Goal: Task Accomplishment & Management: Use online tool/utility

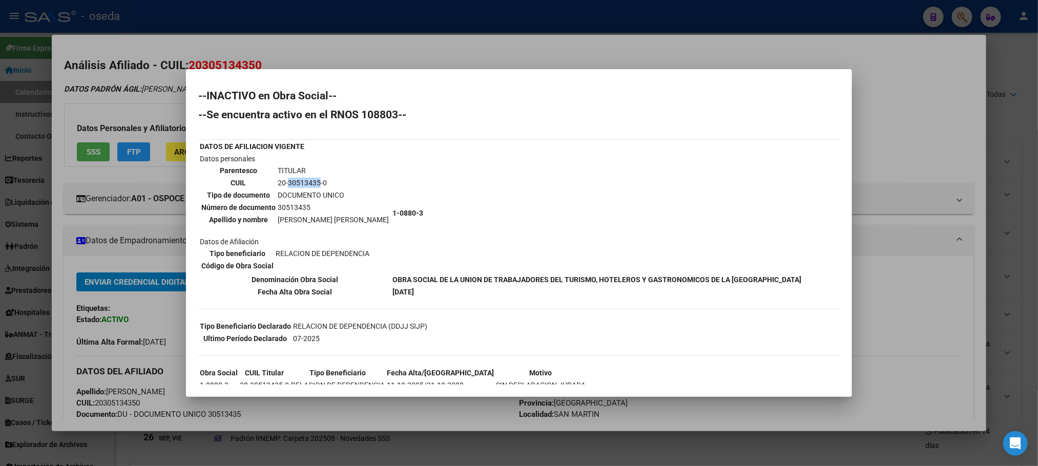
scroll to position [197, 0]
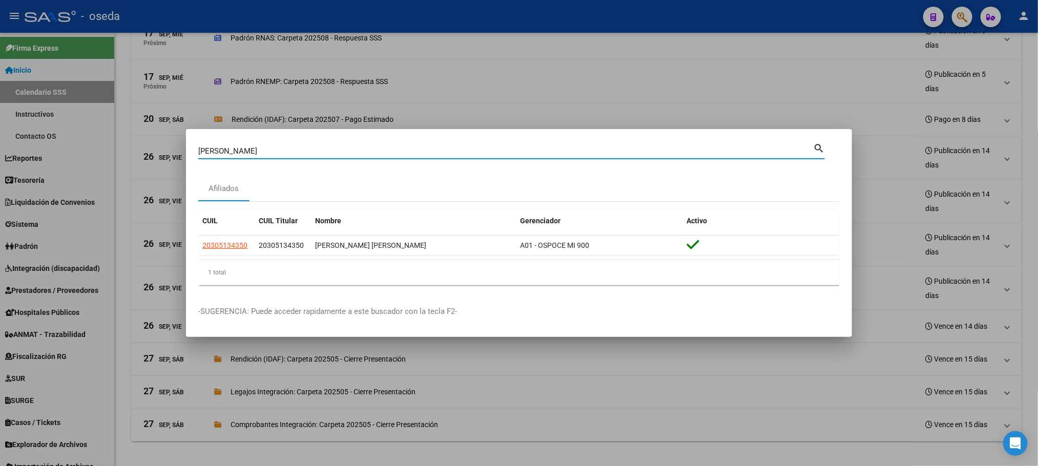
drag, startPoint x: 278, startPoint y: 150, endPoint x: 54, endPoint y: 163, distance: 224.8
click at [54, 163] on div "[PERSON_NAME] Buscar (apellido, dni, cuil, nro traspaso, cuit, obra social) sea…" at bounding box center [519, 233] width 1038 height 466
type input "[PERSON_NAME]"
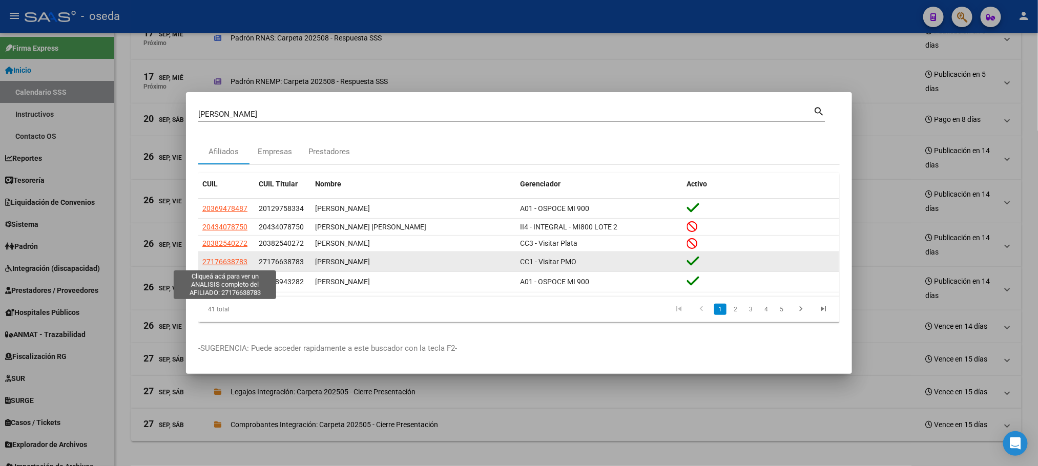
click at [235, 266] on span "27176638783" at bounding box center [224, 262] width 45 height 8
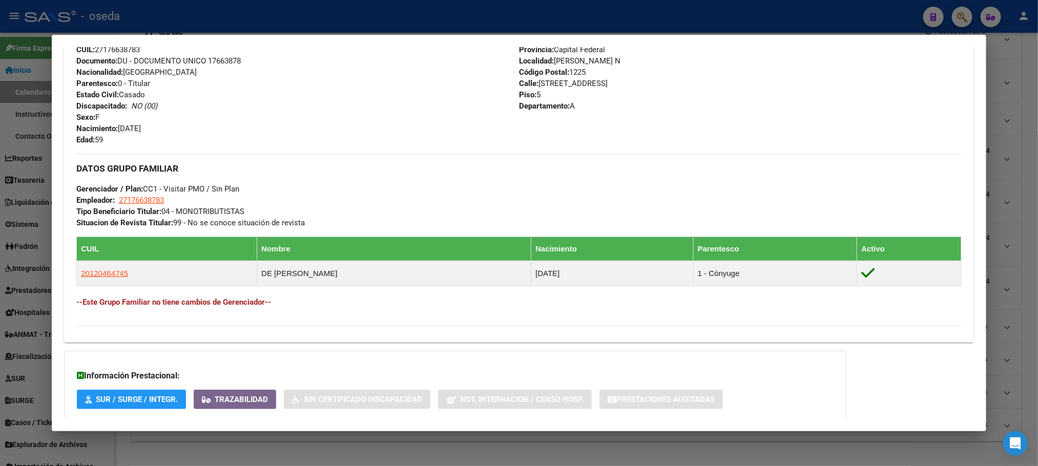
scroll to position [445, 0]
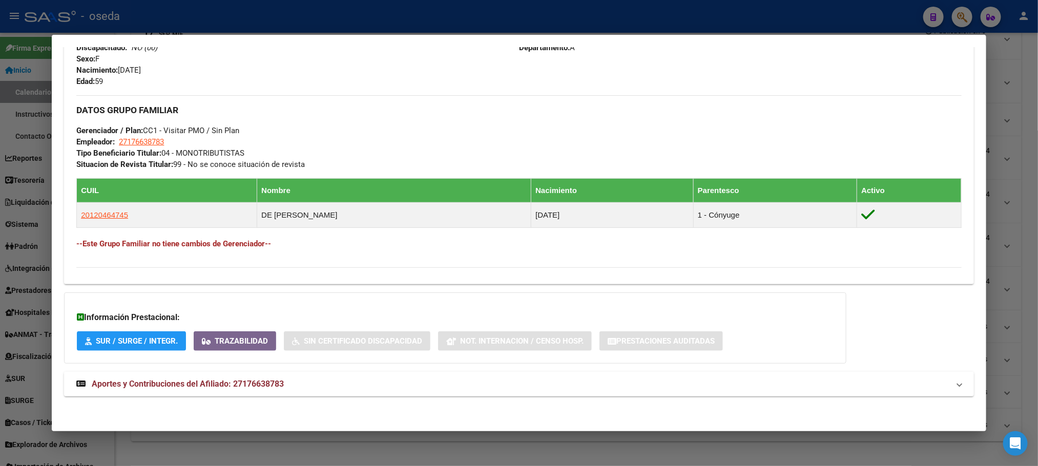
click at [195, 378] on strong "Aportes y Contribuciones del Afiliado: 27176638783" at bounding box center [180, 384] width 208 height 12
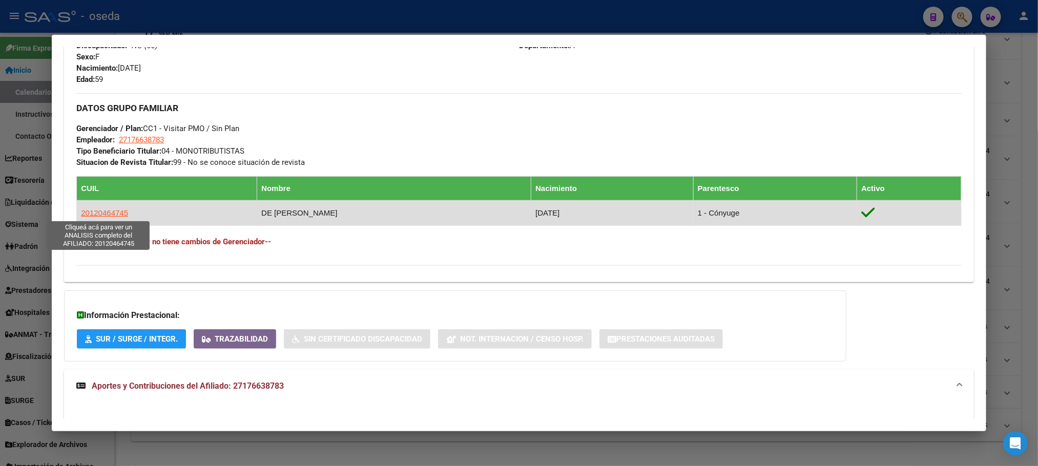
click at [103, 211] on span "20120464745" at bounding box center [104, 213] width 47 height 9
type textarea "20120464745"
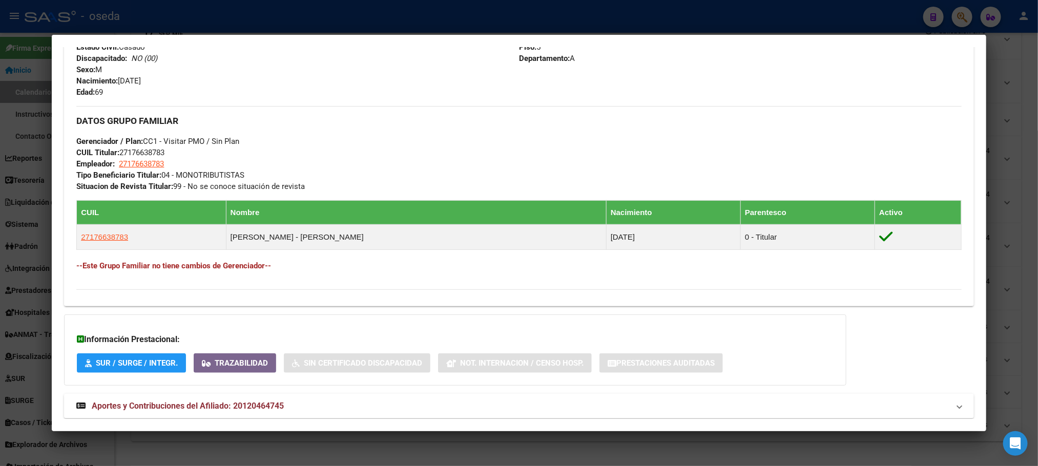
scroll to position [480, 0]
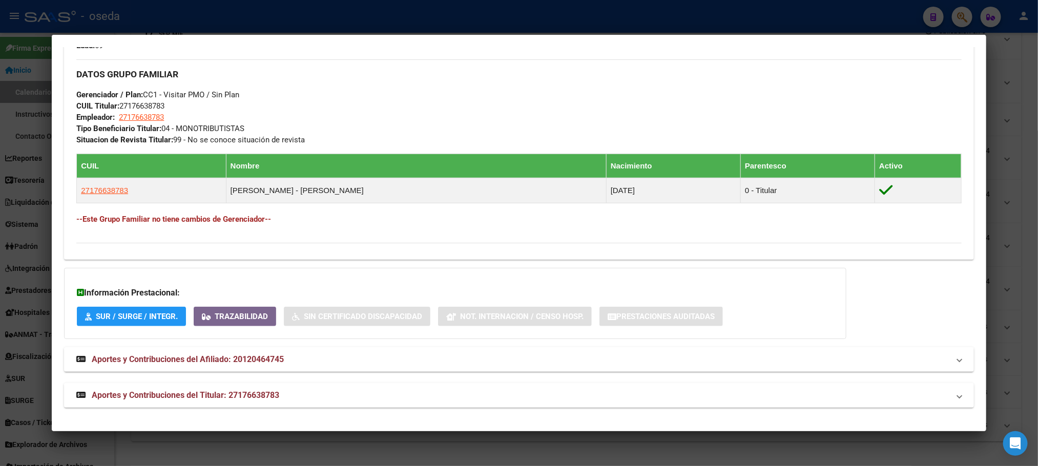
click at [214, 394] on span "Aportes y Contribuciones del Titular: 27176638783" at bounding box center [186, 395] width 188 height 10
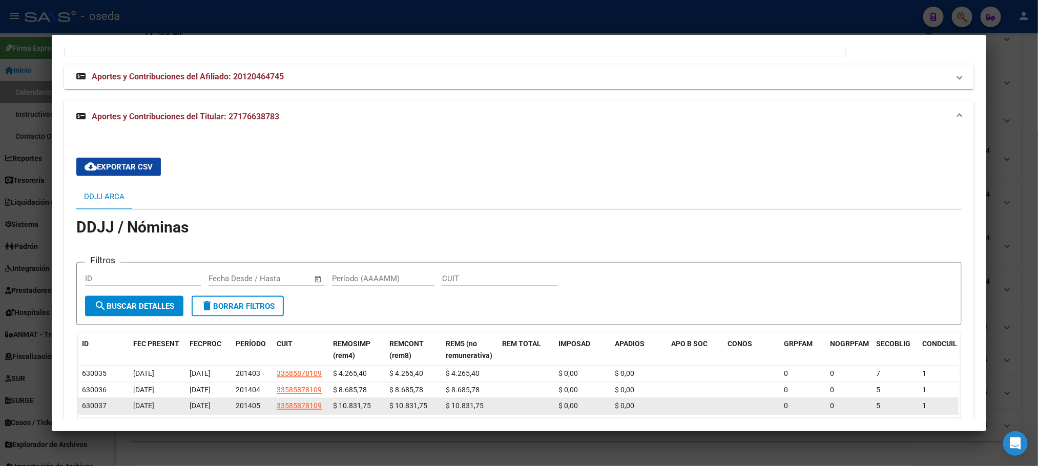
scroll to position [685, 0]
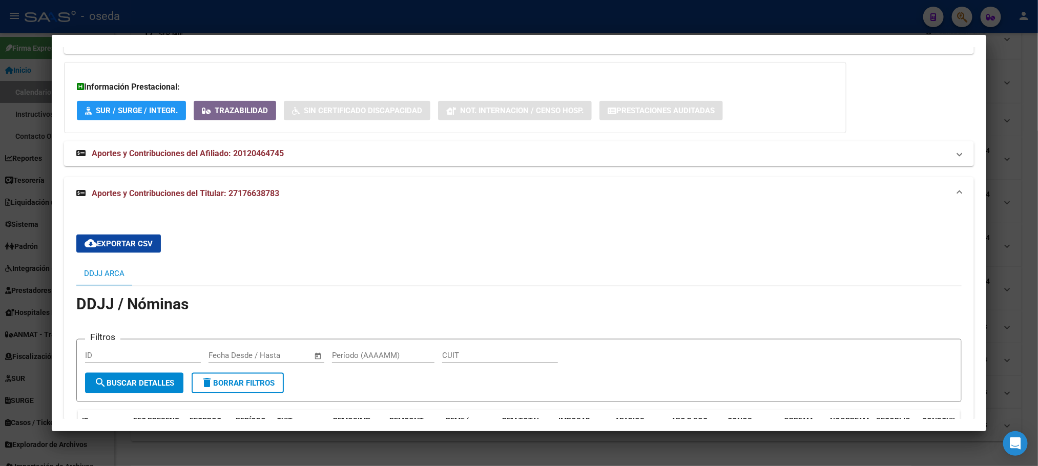
click at [240, 243] on div "cloud_download Exportar CSV DDJJ ARCA DDJJ / Nóminas Filtros ID Fecha inicio – …" at bounding box center [518, 377] width 885 height 303
click at [264, 268] on div "DDJJ ARCA" at bounding box center [518, 273] width 885 height 25
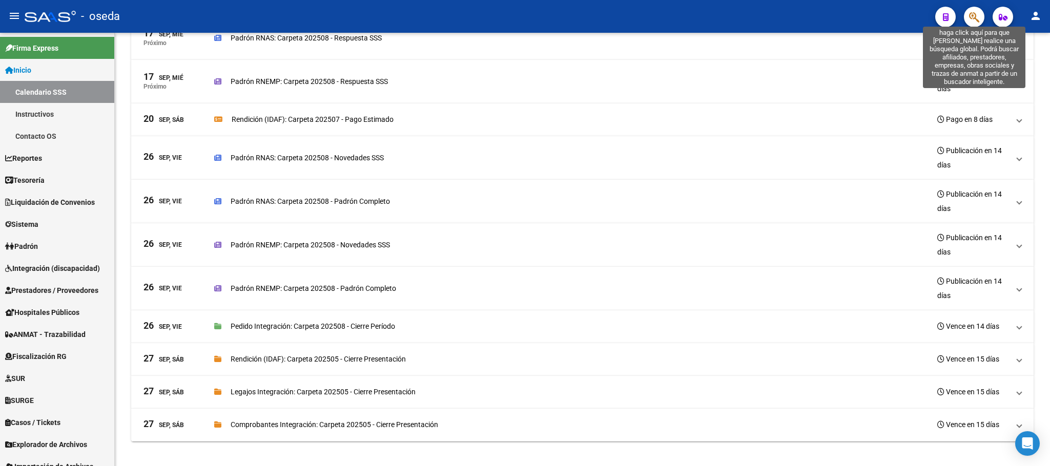
click at [969, 14] on icon "button" at bounding box center [974, 17] width 10 height 12
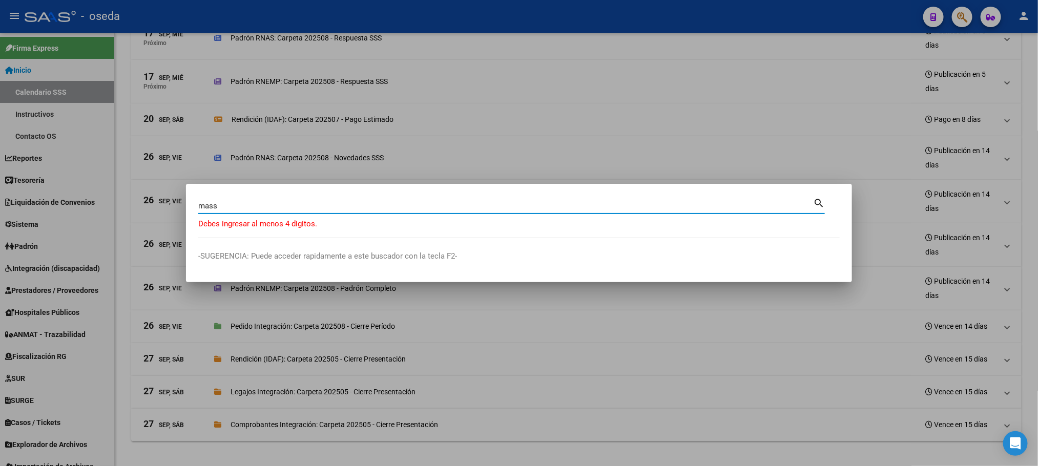
type input "mass"
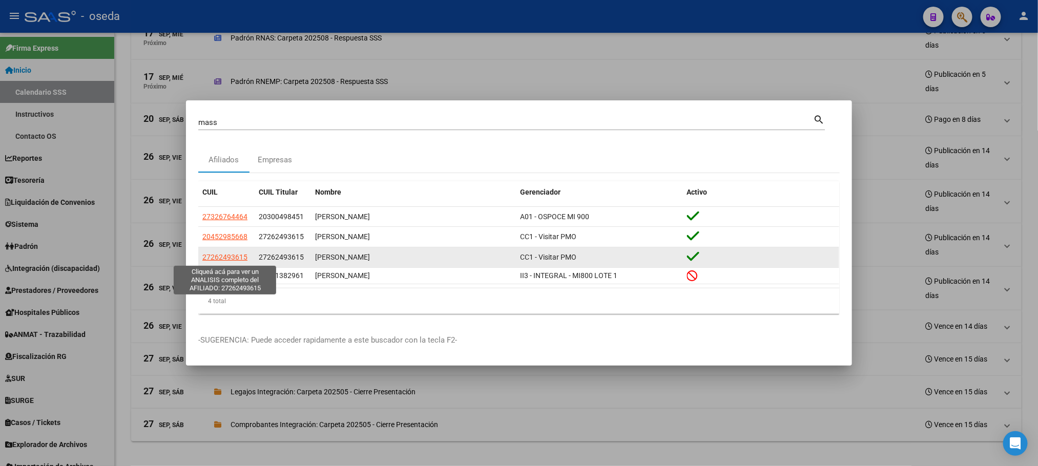
click at [238, 259] on span "27262493615" at bounding box center [224, 257] width 45 height 8
type textarea "27262493615"
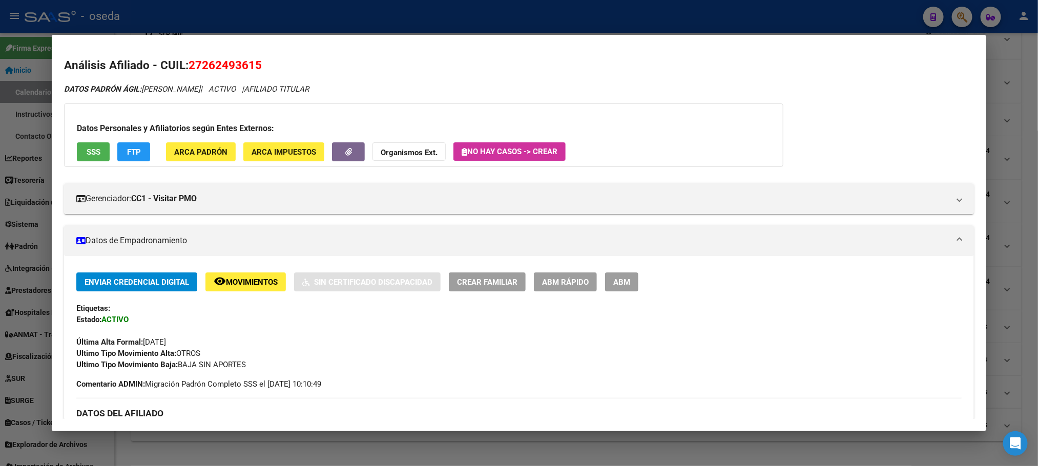
click at [97, 147] on button "SSS" at bounding box center [93, 151] width 33 height 19
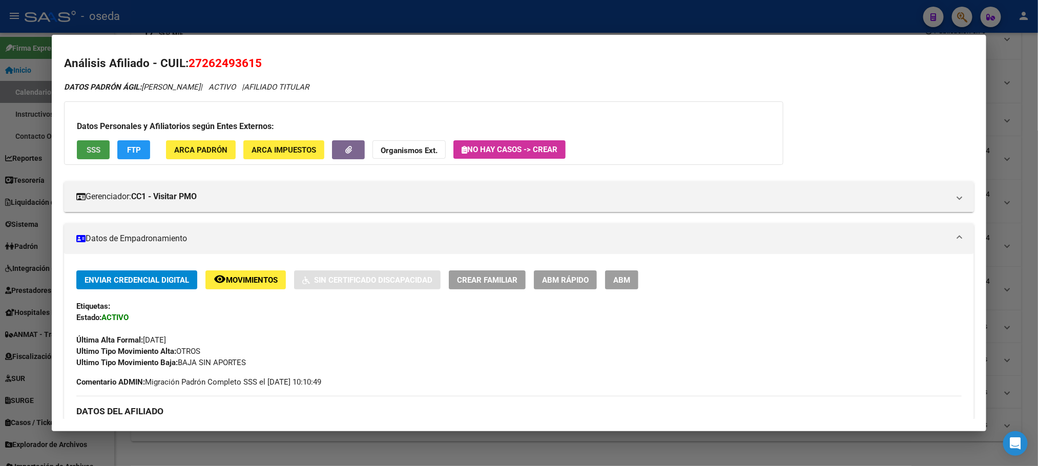
scroll to position [0, 0]
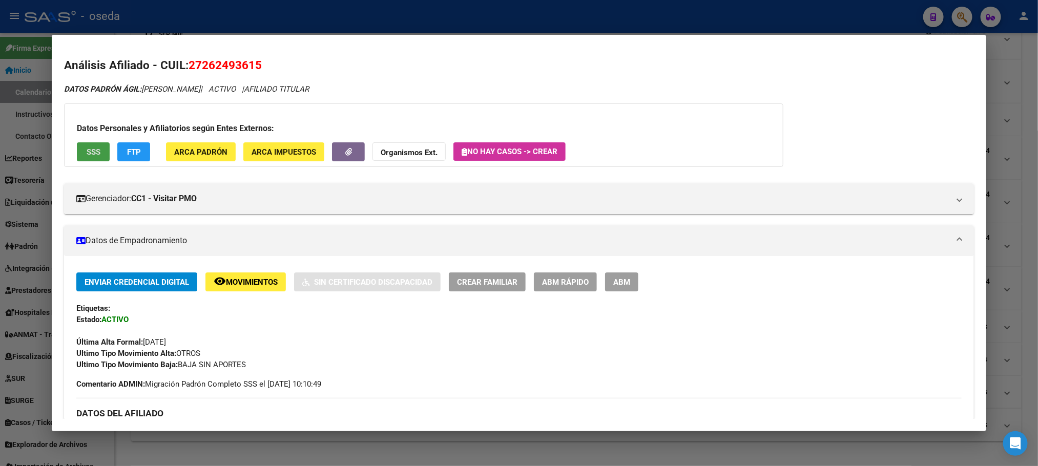
click at [93, 150] on span "SSS" at bounding box center [94, 152] width 14 height 9
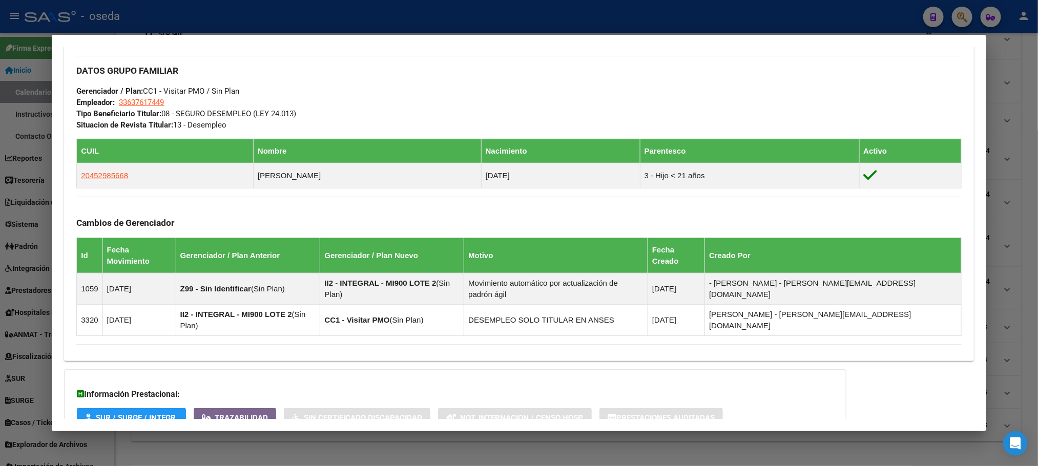
scroll to position [540, 0]
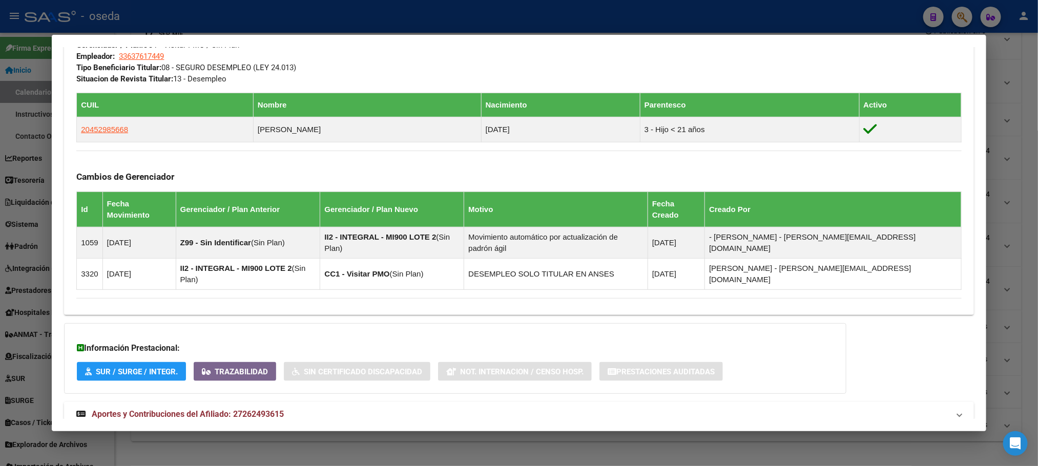
click at [126, 409] on span "Aportes y Contribuciones del Afiliado: 27262493615" at bounding box center [188, 414] width 192 height 10
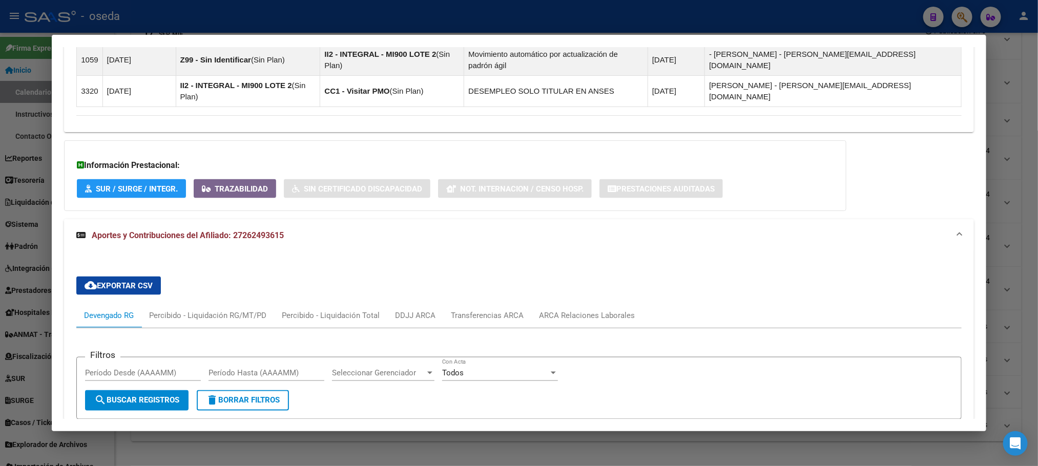
scroll to position [907, 0]
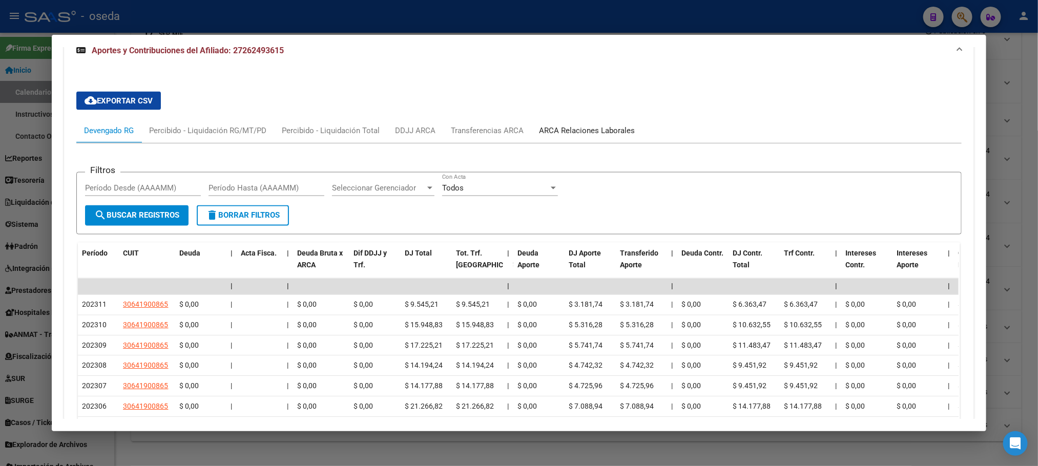
click at [555, 118] on div "ARCA Relaciones Laborales" at bounding box center [586, 130] width 111 height 25
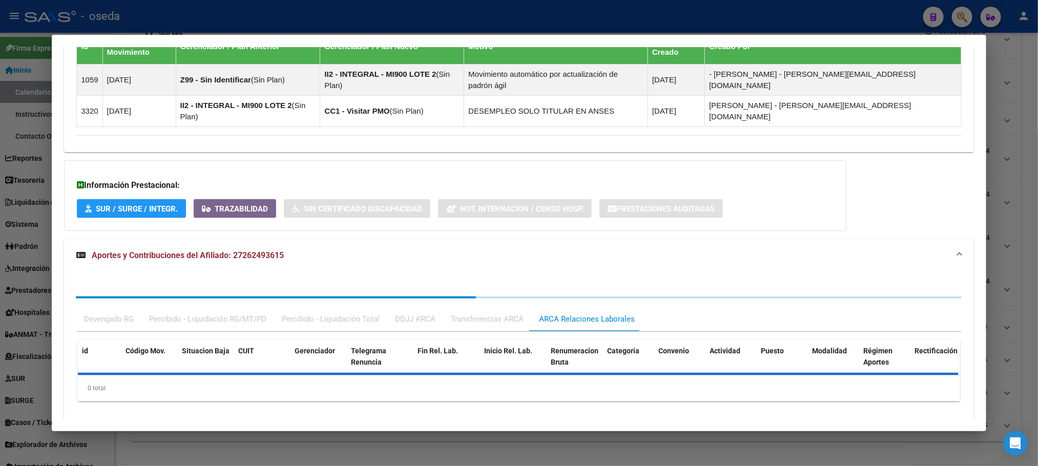
scroll to position [753, 0]
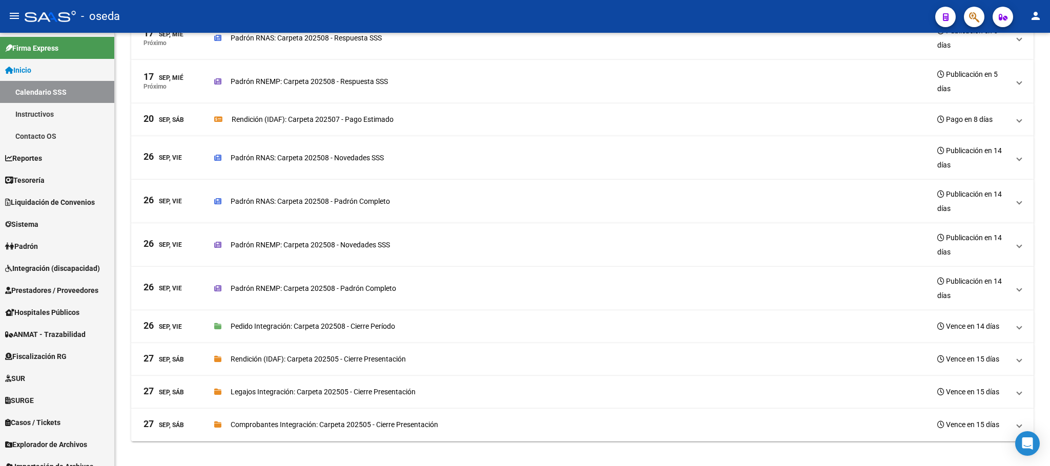
click at [974, 15] on icon "button" at bounding box center [974, 17] width 10 height 12
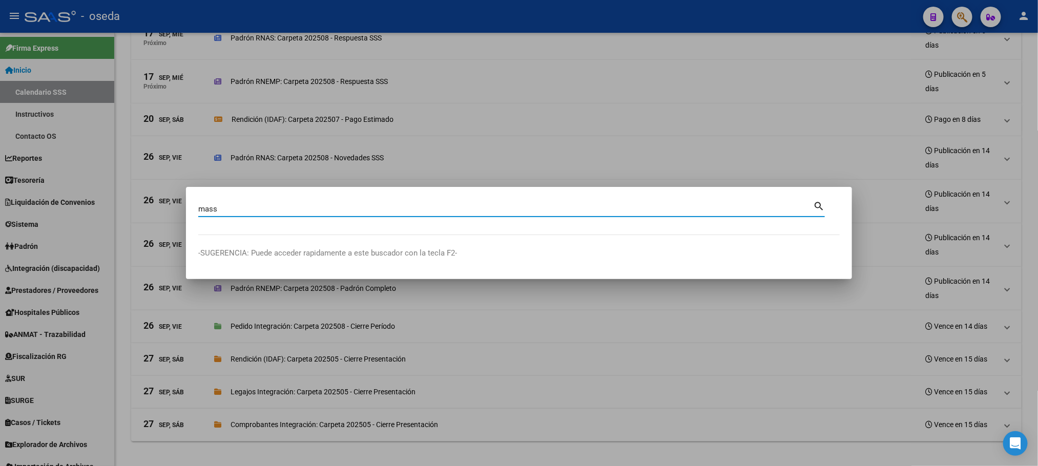
type input "mass"
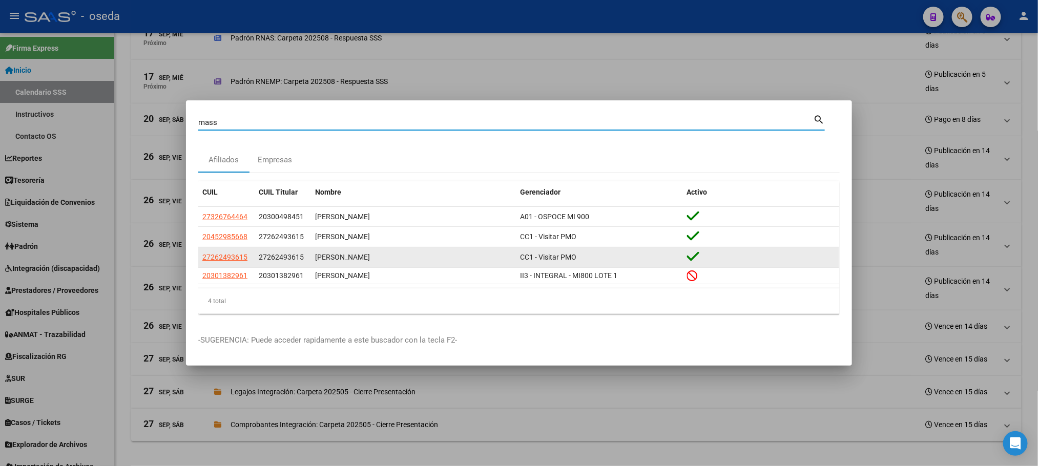
click at [208, 252] on app-link-go-to "27262493615" at bounding box center [224, 258] width 45 height 12
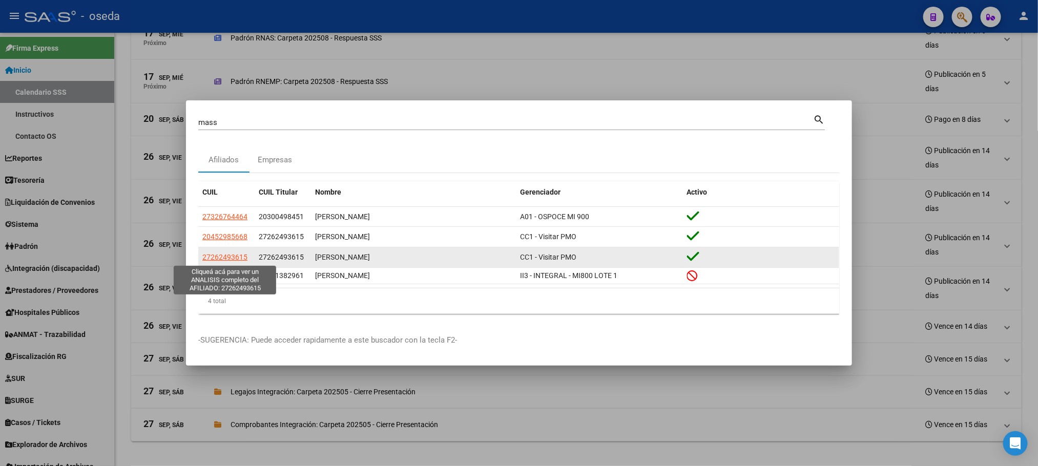
click at [208, 260] on span "27262493615" at bounding box center [224, 257] width 45 height 8
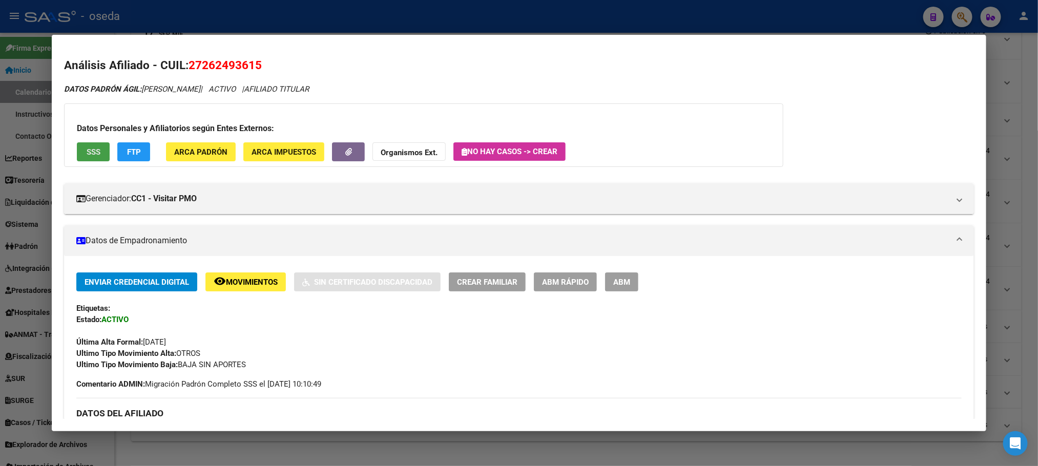
click at [92, 154] on span "SSS" at bounding box center [94, 152] width 14 height 9
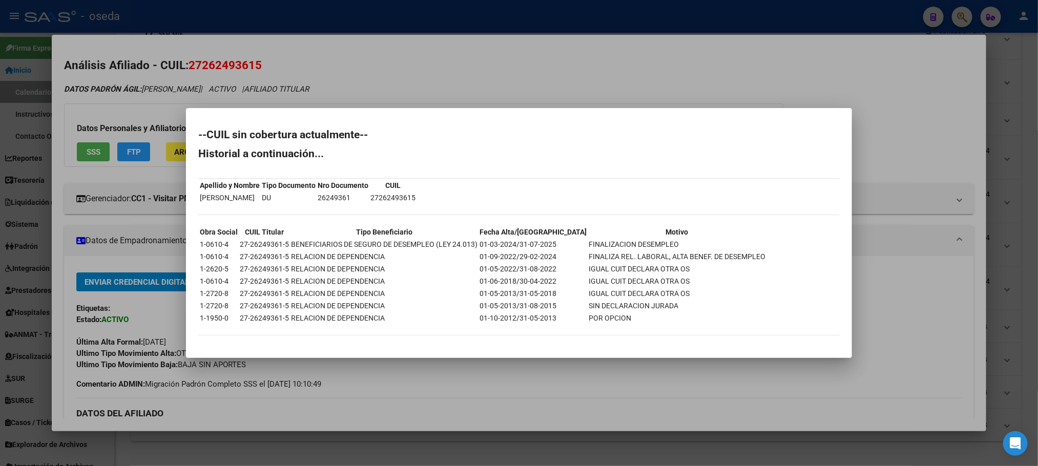
drag, startPoint x: 557, startPoint y: 243, endPoint x: 653, endPoint y: 241, distance: 96.4
click at [653, 241] on td "FINALIZACION DESEMPLEO" at bounding box center [677, 244] width 178 height 11
click at [369, 201] on td "26249361" at bounding box center [343, 197] width 52 height 11
copy td "26249361"
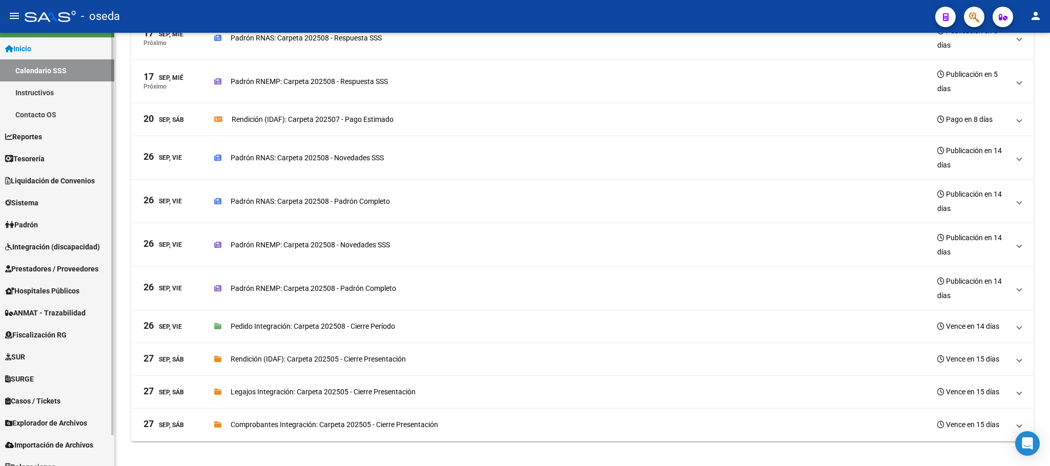
scroll to position [33, 0]
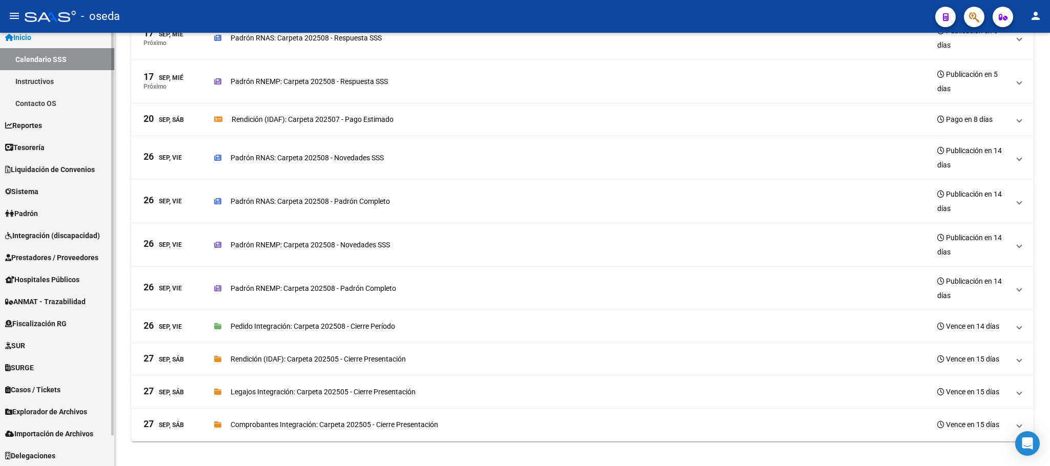
click at [40, 409] on span "Explorador de Archivos" at bounding box center [46, 411] width 82 height 11
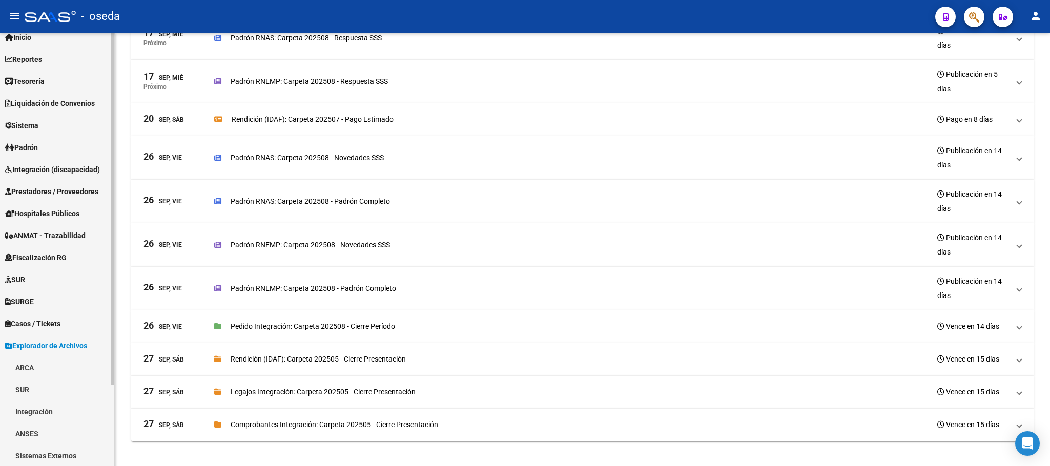
scroll to position [99, 0]
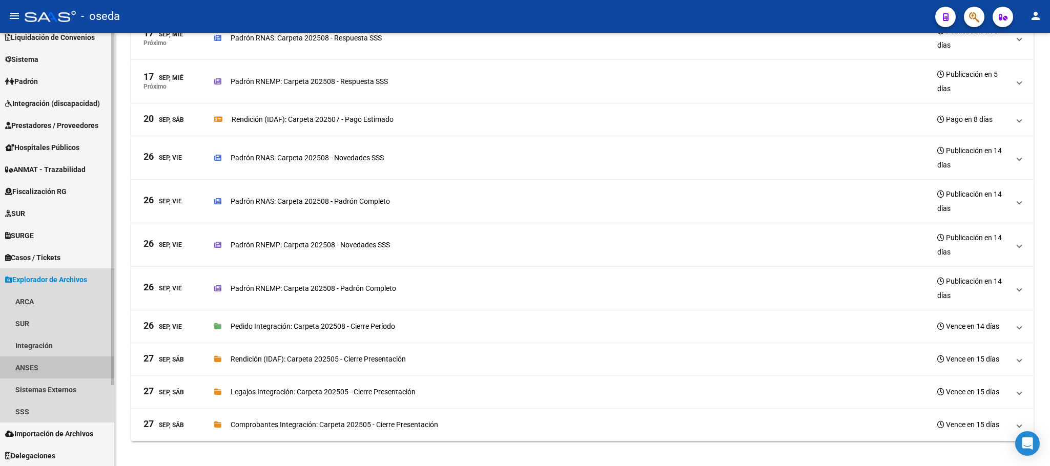
click at [47, 364] on link "ANSES" at bounding box center [57, 368] width 114 height 22
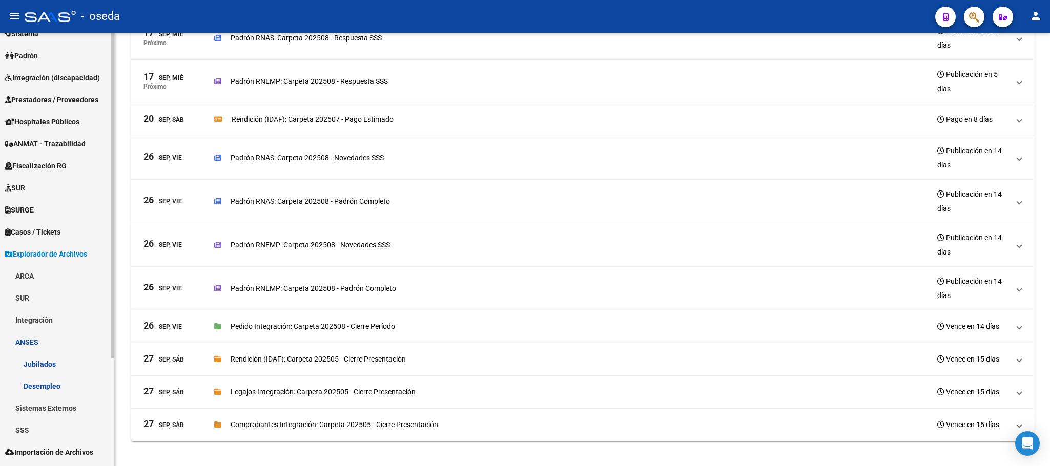
scroll to position [143, 0]
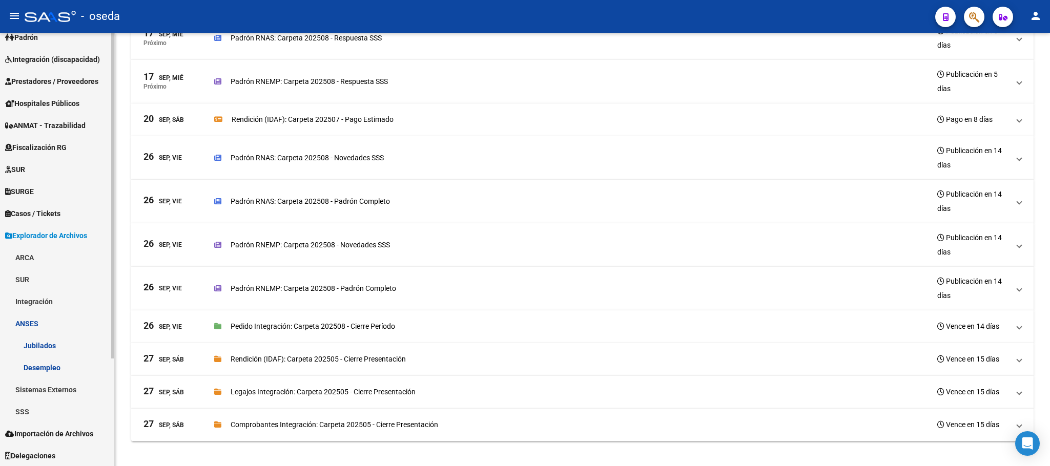
click at [47, 364] on link "Desempleo" at bounding box center [57, 368] width 114 height 22
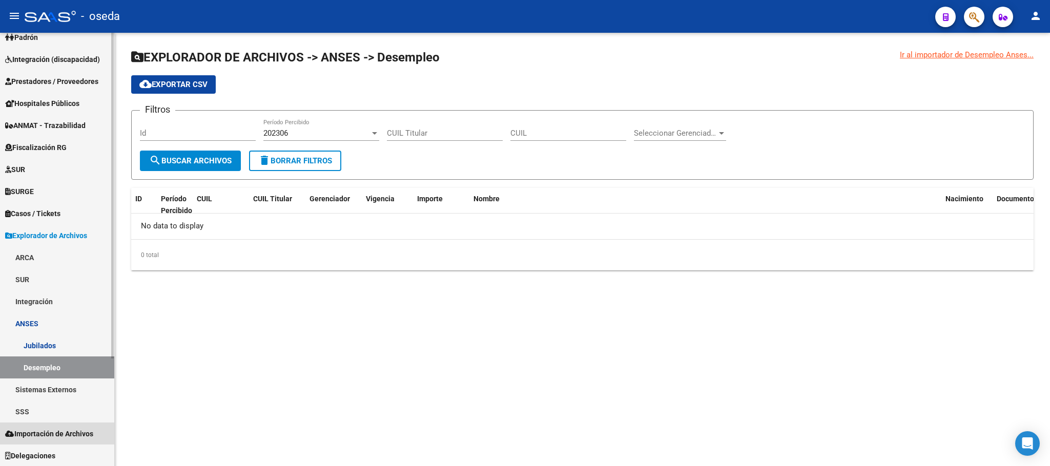
click at [90, 427] on link "Importación de Archivos" at bounding box center [57, 434] width 114 height 22
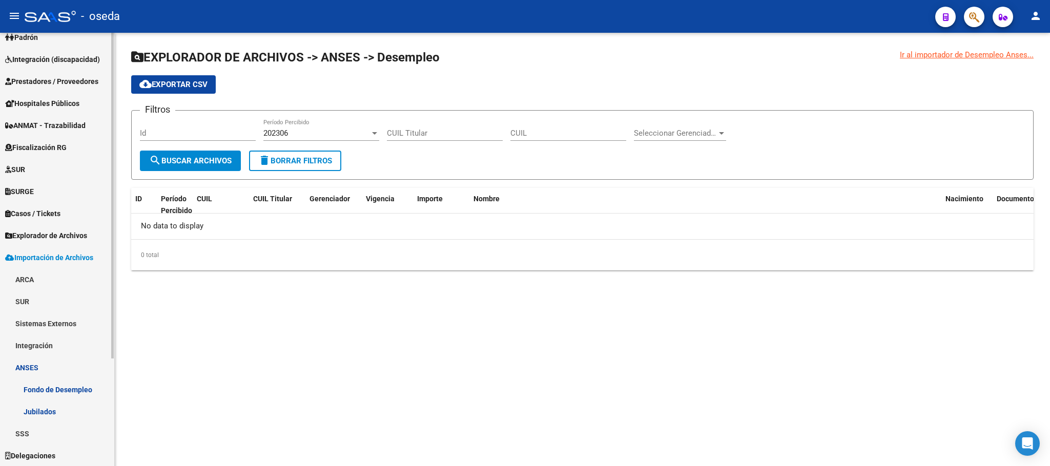
click at [59, 394] on link "Fondo de Desempleo" at bounding box center [57, 390] width 114 height 22
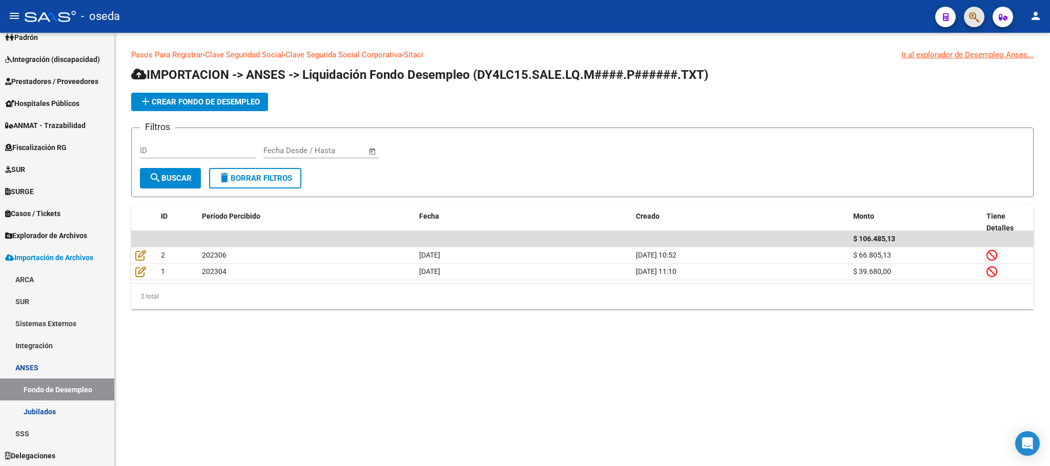
click at [967, 14] on button "button" at bounding box center [974, 17] width 20 height 20
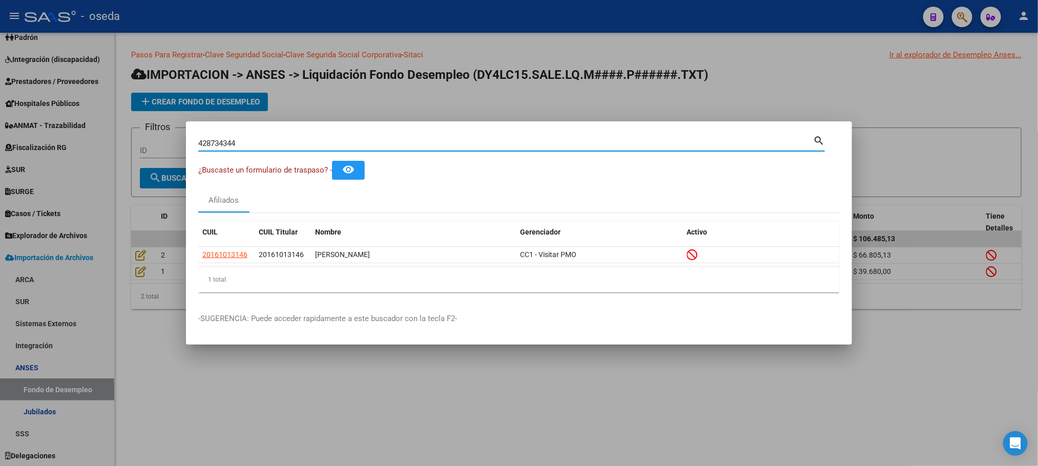
type input "428734344"
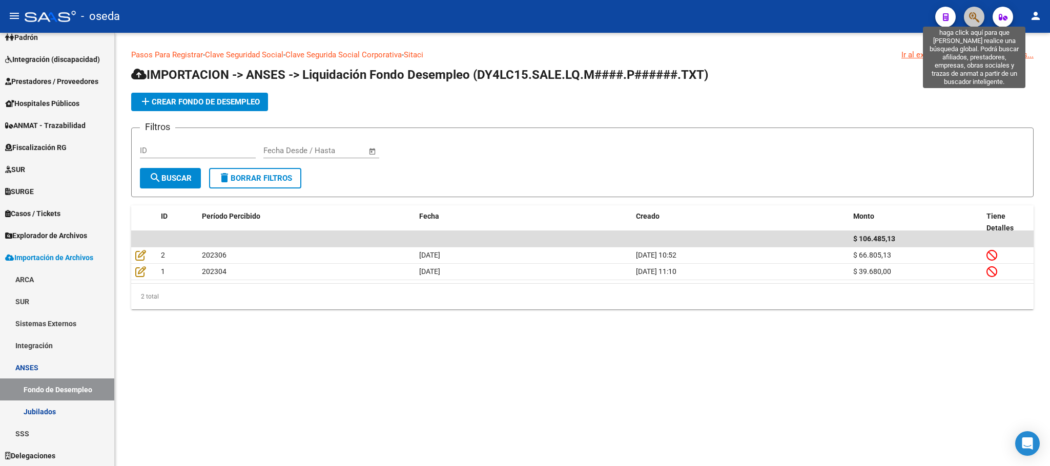
click at [971, 14] on icon "button" at bounding box center [974, 17] width 10 height 12
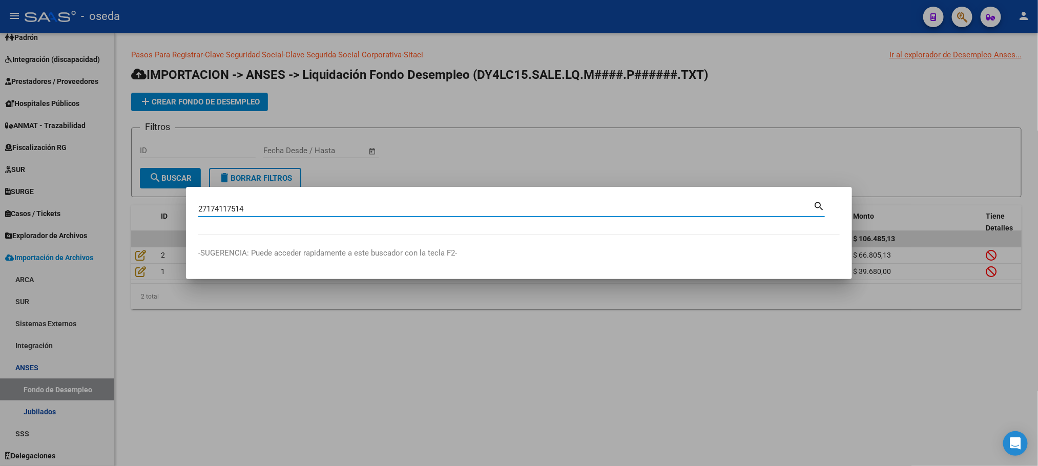
type input "27174117514"
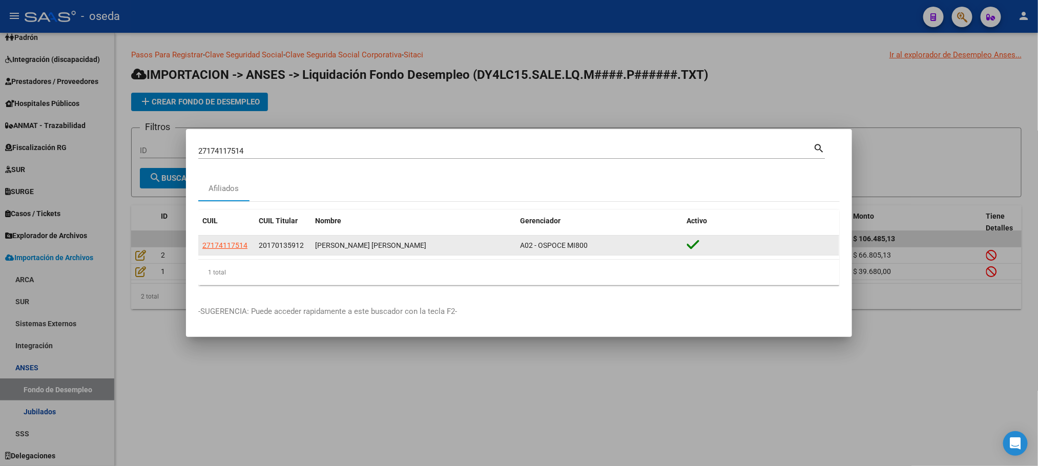
click at [228, 239] on datatable-body-cell "27174117514" at bounding box center [226, 246] width 56 height 20
click at [228, 241] on span "27174117514" at bounding box center [224, 245] width 45 height 8
type textarea "27174117514"
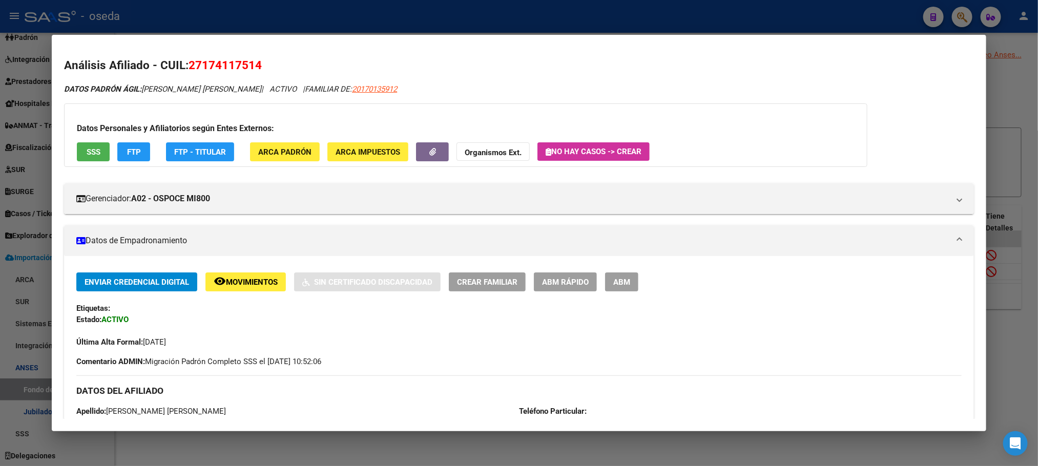
click at [94, 148] on span "SSS" at bounding box center [94, 152] width 14 height 9
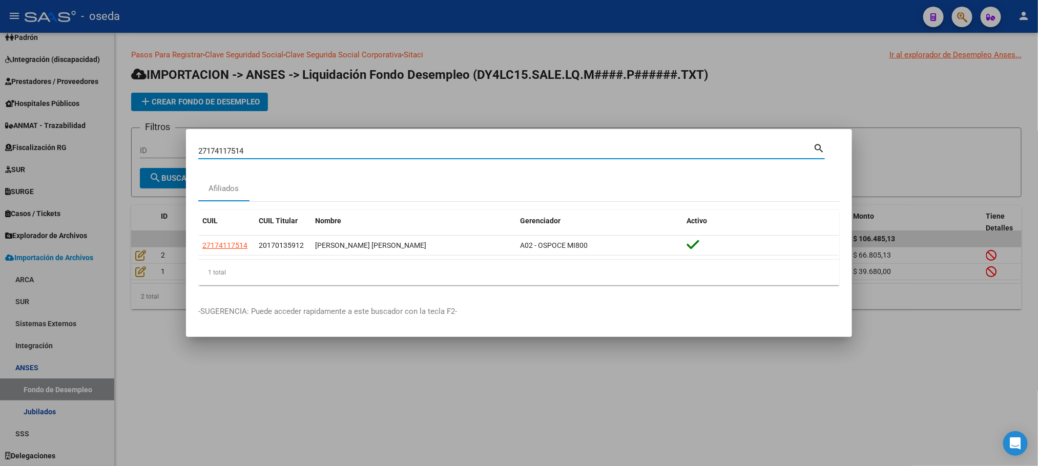
drag, startPoint x: 325, startPoint y: 146, endPoint x: 19, endPoint y: 131, distance: 306.3
click at [19, 131] on div "27174117514 Buscar (apellido, dni, cuil, nro traspaso, cuit, obra social) searc…" at bounding box center [519, 233] width 1038 height 466
paste input "0239444629"
type input "20239444629"
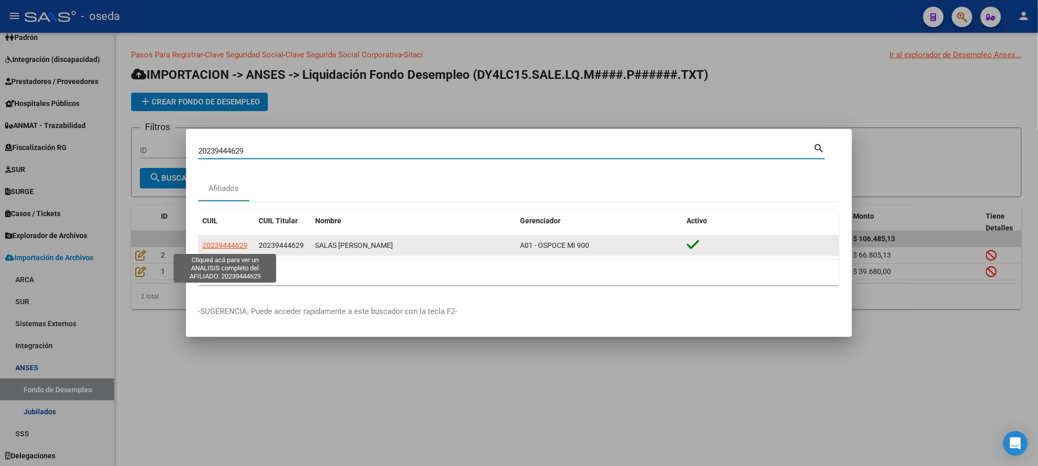
click at [223, 243] on span "20239444629" at bounding box center [224, 245] width 45 height 8
type textarea "20239444629"
